Goal: Task Accomplishment & Management: Use online tool/utility

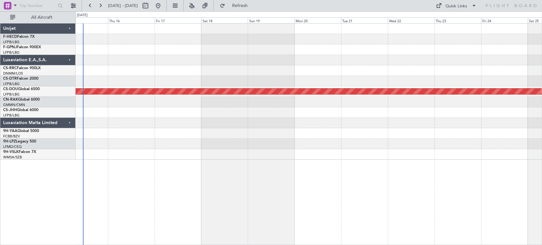
click at [513, 91] on div "Planned Maint London ([GEOGRAPHIC_DATA])" at bounding box center [309, 92] width 466 height 136
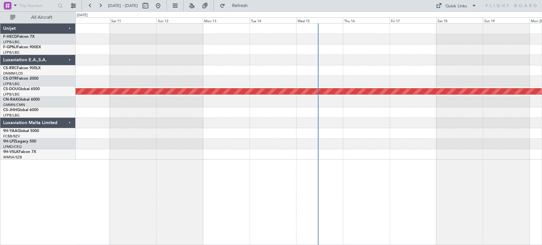
click at [437, 79] on div "Planned Maint London ([GEOGRAPHIC_DATA])" at bounding box center [309, 92] width 466 height 136
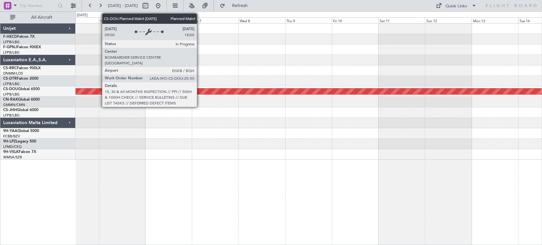
click at [367, 81] on div "Planned Maint [GEOGRAPHIC_DATA] ([GEOGRAPHIC_DATA]) Planned Maint [GEOGRAPHIC_D…" at bounding box center [309, 92] width 466 height 136
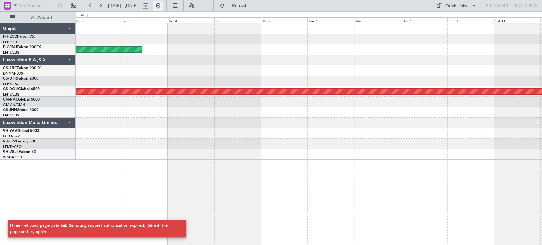
click at [163, 6] on button at bounding box center [158, 6] width 10 height 10
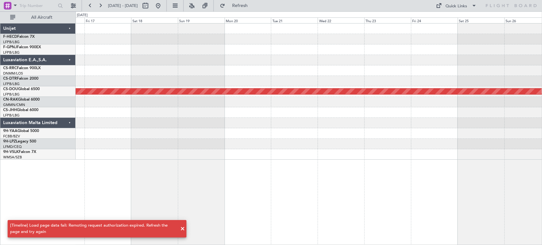
click at [135, 81] on div at bounding box center [309, 81] width 466 height 10
click at [374, 53] on div "Planned Maint London ([GEOGRAPHIC_DATA])" at bounding box center [309, 92] width 466 height 136
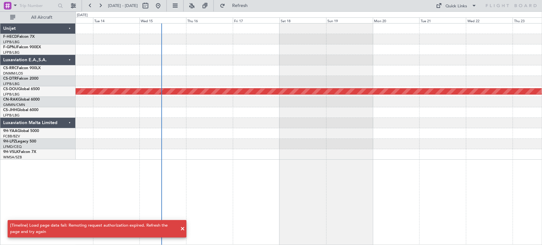
click at [208, 33] on div "Planned Maint London ([GEOGRAPHIC_DATA])" at bounding box center [309, 92] width 466 height 136
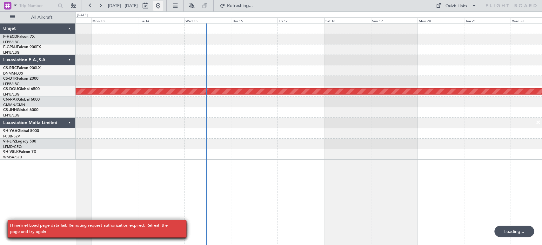
click at [163, 4] on button at bounding box center [158, 6] width 10 height 10
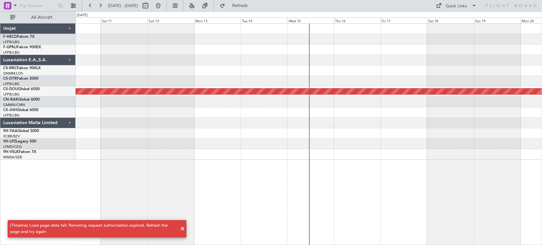
click at [322, 76] on div "Planned Maint London ([GEOGRAPHIC_DATA])" at bounding box center [309, 92] width 466 height 136
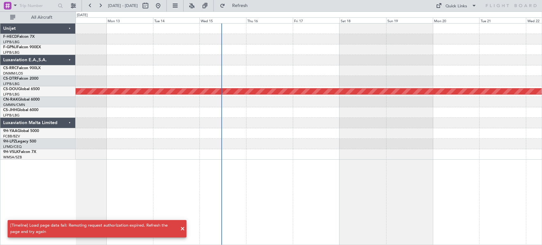
click at [429, 65] on div "Planned Maint London ([GEOGRAPHIC_DATA])" at bounding box center [309, 92] width 466 height 136
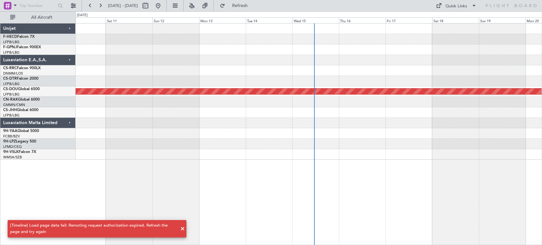
click at [342, 75] on div at bounding box center [309, 70] width 466 height 10
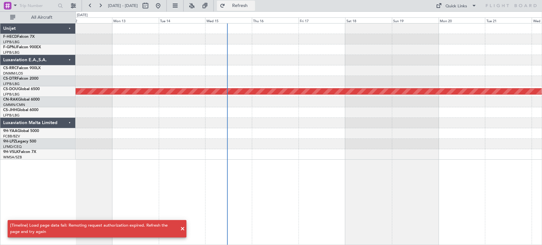
click at [253, 4] on span "Refresh" at bounding box center [239, 5] width 27 height 4
click at [163, 4] on button at bounding box center [158, 6] width 10 height 10
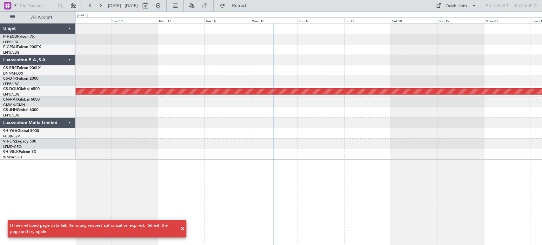
click at [249, 73] on div "Planned Maint London ([GEOGRAPHIC_DATA])" at bounding box center [309, 92] width 466 height 136
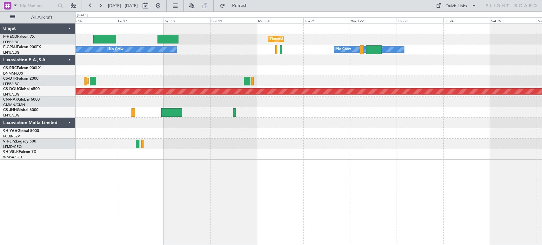
click at [79, 120] on div "Planned Maint Paris (Le Bourget) Planned Maint Paris (Le Bourget) Planned Maint…" at bounding box center [309, 92] width 466 height 136
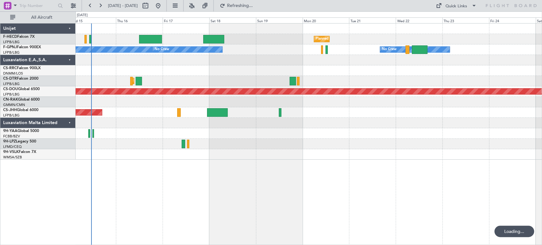
click at [276, 78] on div "Planned Maint Sofia" at bounding box center [309, 81] width 466 height 10
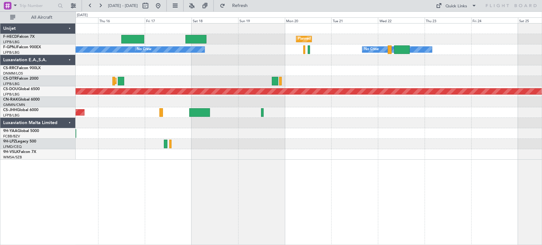
click at [188, 78] on div "Planned Maint Paris (Le Bourget) Planned Maint Paris (Le Bourget) Planned Maint…" at bounding box center [309, 92] width 466 height 136
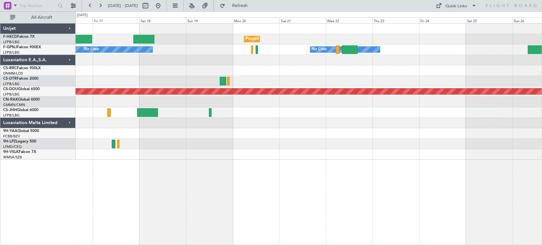
click at [254, 55] on div "Planned Maint Paris (Le Bourget) Planned Maint Paris (Le Bourget) Planned Maint…" at bounding box center [309, 92] width 466 height 136
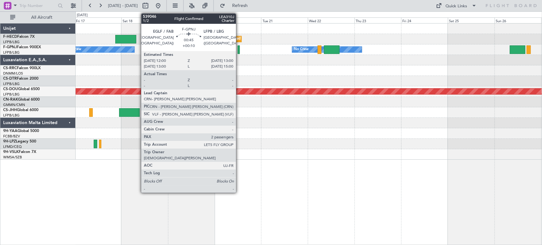
click at [239, 48] on div at bounding box center [239, 49] width 2 height 9
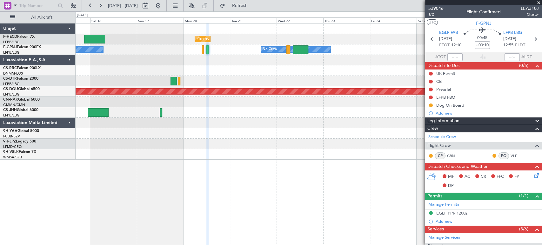
click at [184, 82] on div "Planned Maint Paris (Le Bourget) Planned Maint Paris (Le Bourget) No Crew No Cr…" at bounding box center [309, 92] width 466 height 136
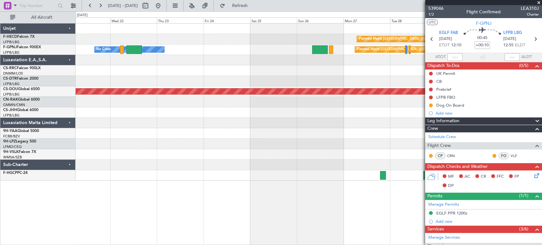
click at [231, 70] on div at bounding box center [309, 70] width 466 height 10
click at [129, 43] on div "Planned Maint Paris (Le Bourget) Planned Maint Paris (Le Bourget)" at bounding box center [309, 39] width 466 height 10
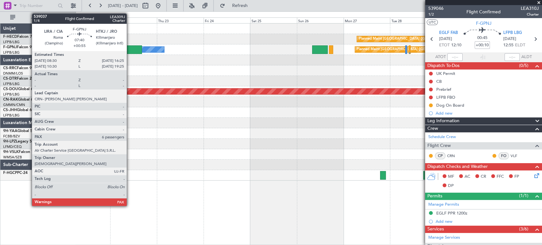
click at [130, 47] on div at bounding box center [134, 49] width 16 height 9
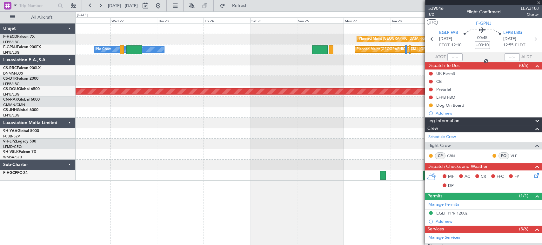
type input "+00:55"
type input "6"
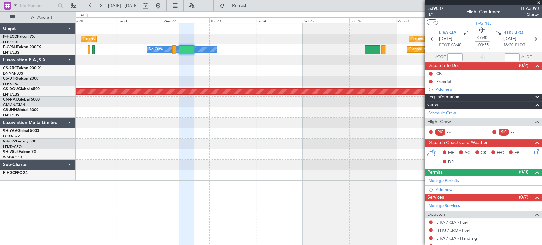
click at [390, 60] on div "Planned Maint Paris (Le Bourget) Planned Maint Paris (Le Bourget) No Crew Plann…" at bounding box center [309, 102] width 466 height 157
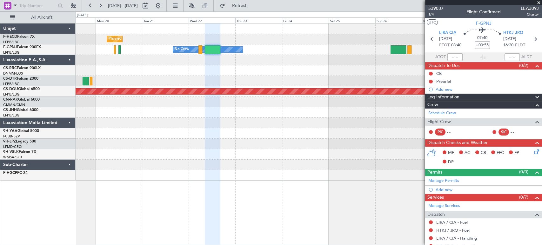
click at [354, 68] on div at bounding box center [309, 70] width 466 height 10
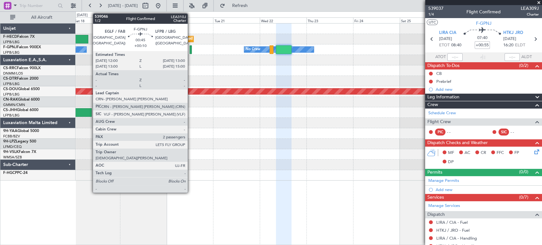
click at [191, 48] on div at bounding box center [191, 49] width 2 height 9
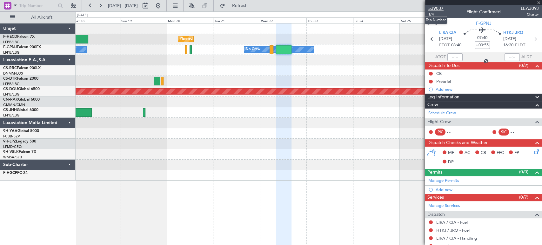
type input "+00:10"
type input "2"
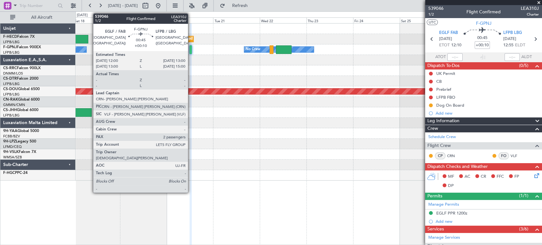
click at [191, 50] on div at bounding box center [191, 49] width 2 height 9
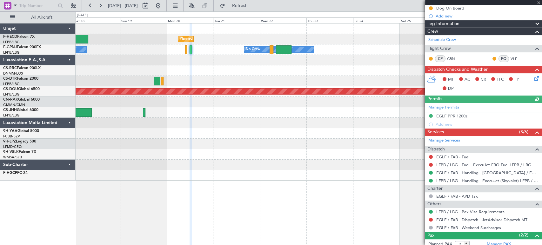
scroll to position [130, 0]
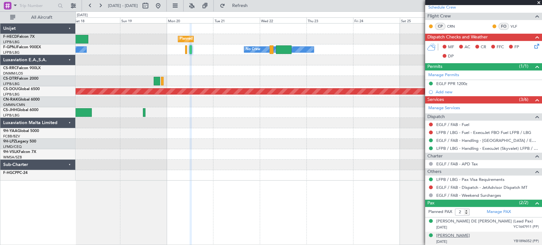
click at [466, 235] on div "Nicoletta FIORUCCI" at bounding box center [453, 236] width 34 height 6
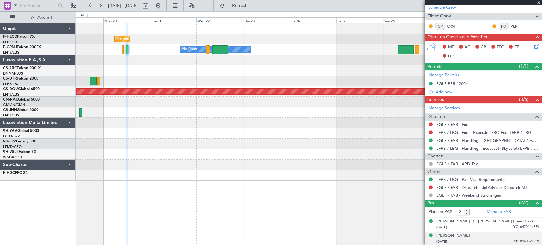
click at [136, 51] on div "No Crew Planned Maint Paris (Le Bourget) No Crew" at bounding box center [309, 49] width 466 height 10
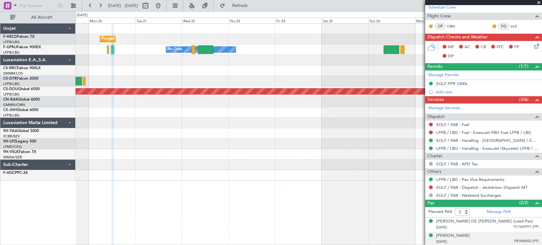
click at [154, 52] on div "No Crew Planned Maint Paris (Le Bourget) No Crew" at bounding box center [309, 49] width 466 height 10
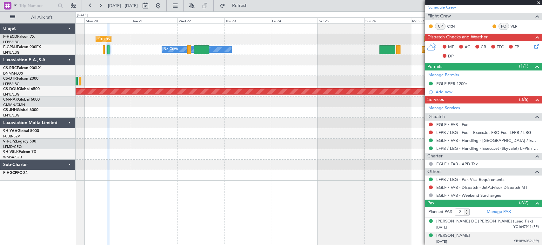
click at [155, 43] on div "Planned Maint Paris (Le Bourget) Planned Maint Paris (Le Bourget) No Crew Plann…" at bounding box center [309, 102] width 466 height 157
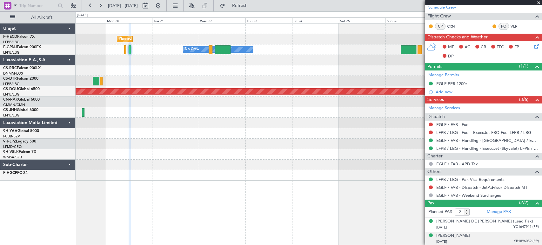
click at [163, 42] on div "Planned Maint Paris (Le Bourget) Planned Maint Paris (Le Bourget)" at bounding box center [309, 39] width 466 height 10
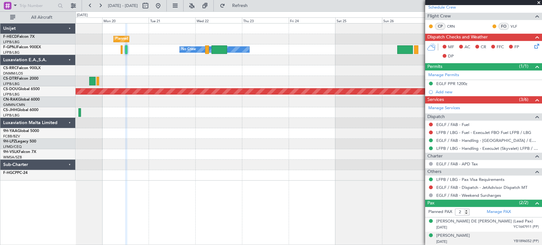
click at [256, 54] on div "Planned Maint Paris (Le Bourget) Planned Maint Paris (Le Bourget) No Crew Plann…" at bounding box center [309, 102] width 466 height 157
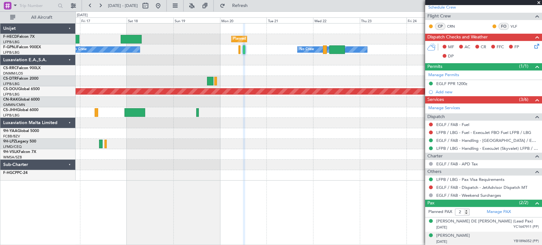
click at [266, 72] on div "Planned Maint Paris (Le Bourget) Planned Maint Paris (Le Bourget) Planned Maint…" at bounding box center [309, 102] width 466 height 157
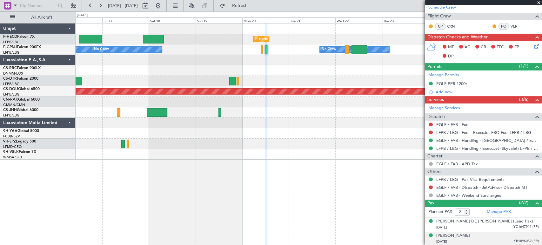
click at [266, 76] on div "Planned Maint Sofia" at bounding box center [309, 81] width 466 height 10
